Goal: Check status: Check status

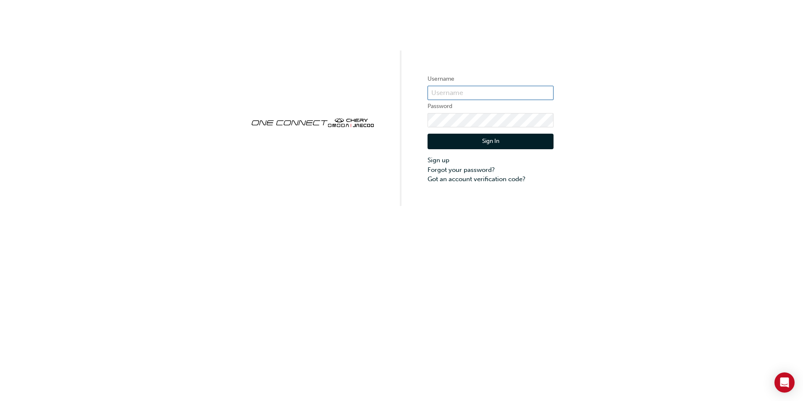
type input "CHAU1888"
click at [487, 142] on button "Sign In" at bounding box center [491, 142] width 126 height 16
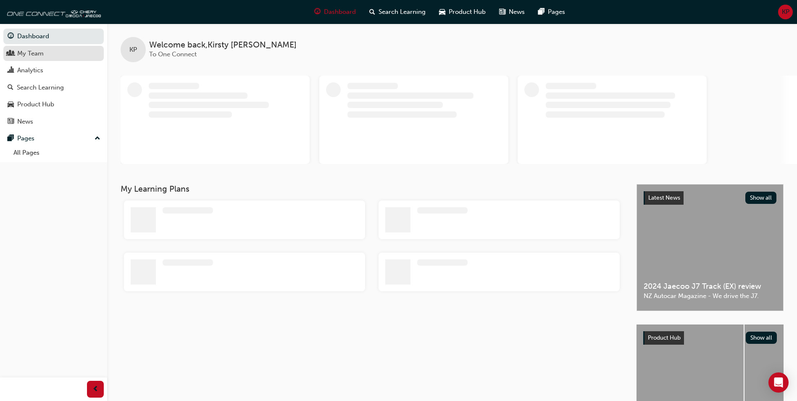
click at [49, 54] on div "My Team" at bounding box center [54, 53] width 92 height 11
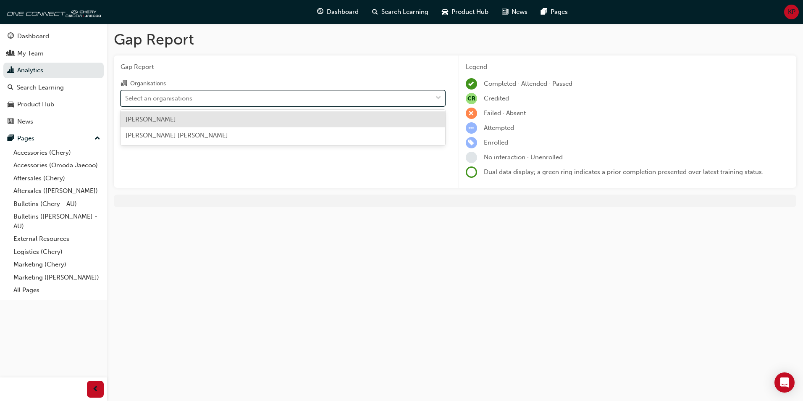
drag, startPoint x: 383, startPoint y: 91, endPoint x: 376, endPoint y: 97, distance: 9.5
click at [383, 92] on div "Select an organisations" at bounding box center [276, 98] width 311 height 15
click at [126, 94] on input "Organisations option [PERSON_NAME] focused, 1 of 2. 2 results available. Use Up…" at bounding box center [125, 97] width 1 height 7
click at [224, 121] on div "[PERSON_NAME]" at bounding box center [283, 119] width 325 height 16
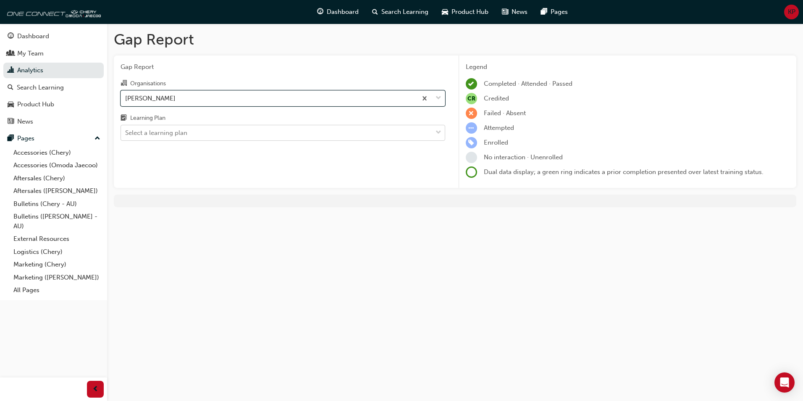
click at [271, 137] on div "Select a learning plan" at bounding box center [276, 133] width 311 height 15
click at [126, 136] on input "Learning Plan Select a learning plan" at bounding box center [125, 132] width 1 height 7
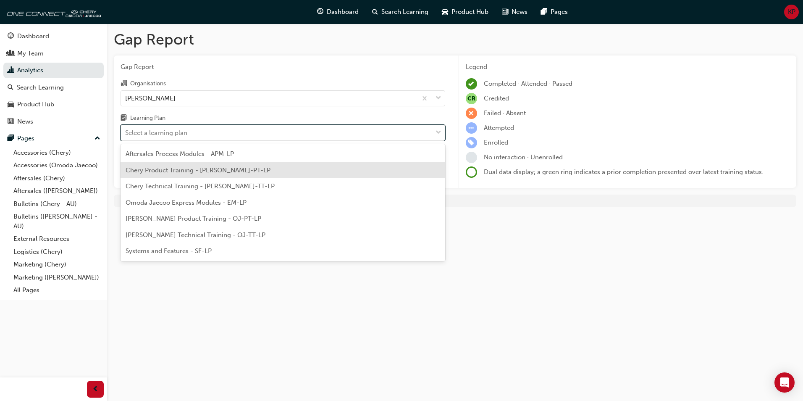
click at [210, 169] on span "Chery Product Training - [PERSON_NAME]-PT-LP" at bounding box center [198, 170] width 145 height 8
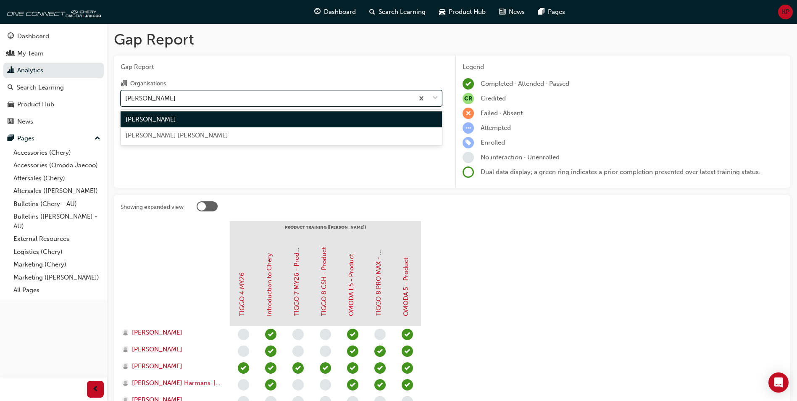
click at [192, 101] on div "[PERSON_NAME]" at bounding box center [267, 98] width 293 height 15
click at [126, 101] on input "Organisations option [PERSON_NAME], selected. option [PERSON_NAME] focused, 1 o…" at bounding box center [125, 97] width 1 height 7
click at [205, 120] on div "[PERSON_NAME]" at bounding box center [281, 119] width 321 height 16
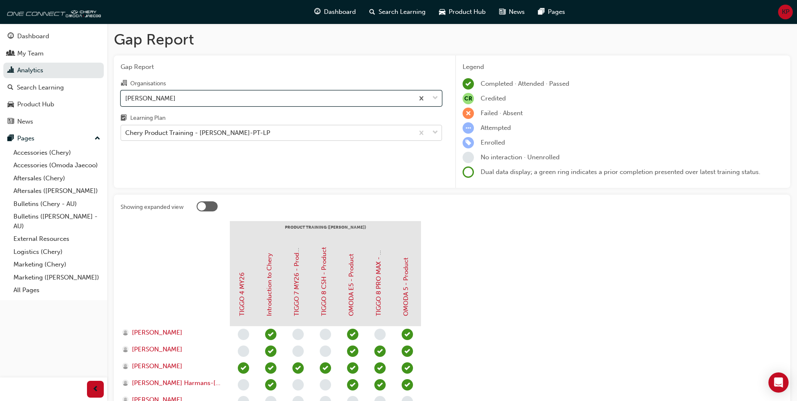
click at [264, 137] on div "Chery Product Training - [PERSON_NAME]-PT-LP" at bounding box center [267, 133] width 293 height 15
click at [126, 136] on input "Learning Plan Chery Product Training - [PERSON_NAME]-PT-LP" at bounding box center [125, 132] width 1 height 7
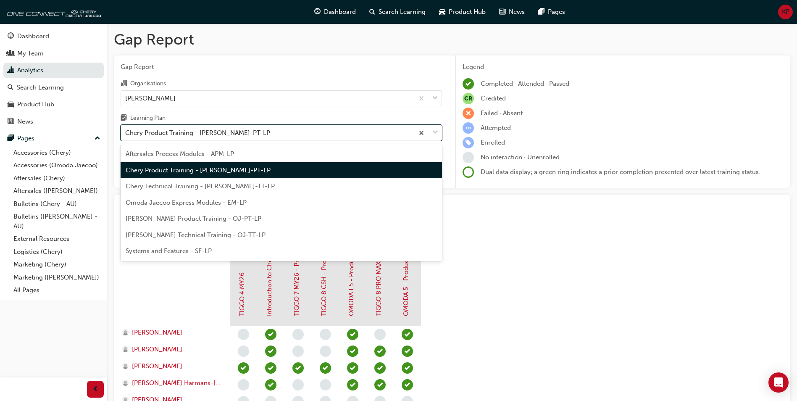
click at [262, 170] on div "Chery Product Training - [PERSON_NAME]-PT-LP" at bounding box center [281, 170] width 321 height 16
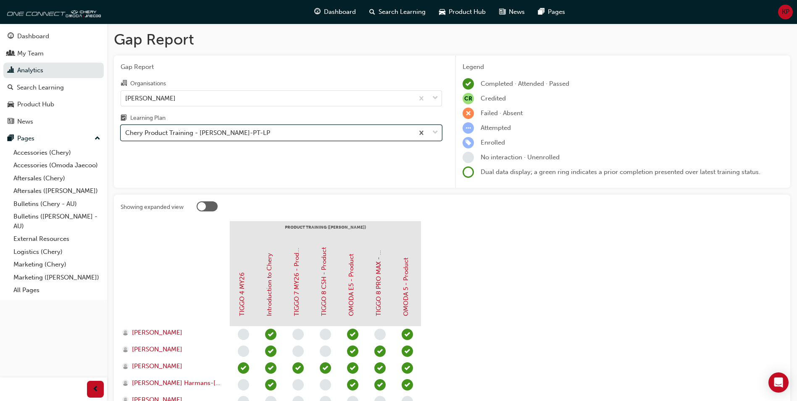
click at [205, 132] on div "Chery Product Training - [PERSON_NAME]-PT-LP" at bounding box center [197, 133] width 145 height 10
click at [126, 132] on input "Learning Plan option Chery Product Training - [PERSON_NAME]-PT-LP, selected. 0 …" at bounding box center [125, 132] width 1 height 7
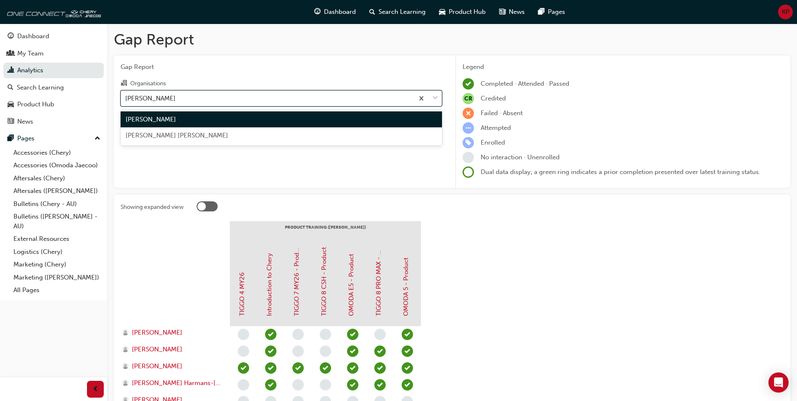
click at [196, 99] on div "[PERSON_NAME]" at bounding box center [267, 98] width 293 height 15
click at [126, 99] on input "Organisations option [PERSON_NAME], selected. option [PERSON_NAME] focused, 1 o…" at bounding box center [125, 97] width 1 height 7
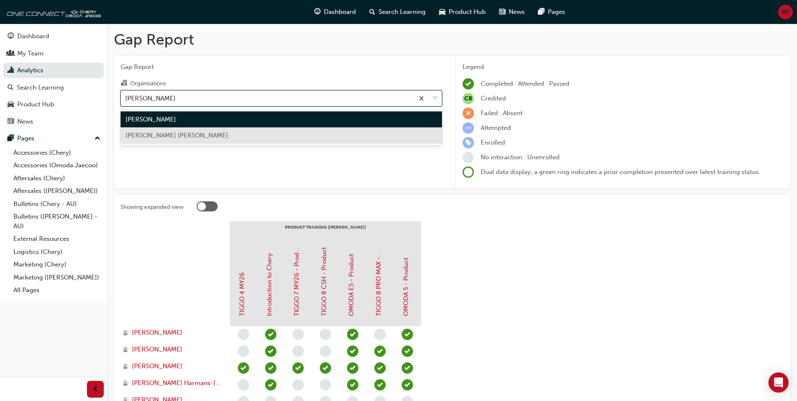
click at [181, 134] on span "[PERSON_NAME] [PERSON_NAME]" at bounding box center [177, 136] width 103 height 8
